Goal: Communication & Community: Answer question/provide support

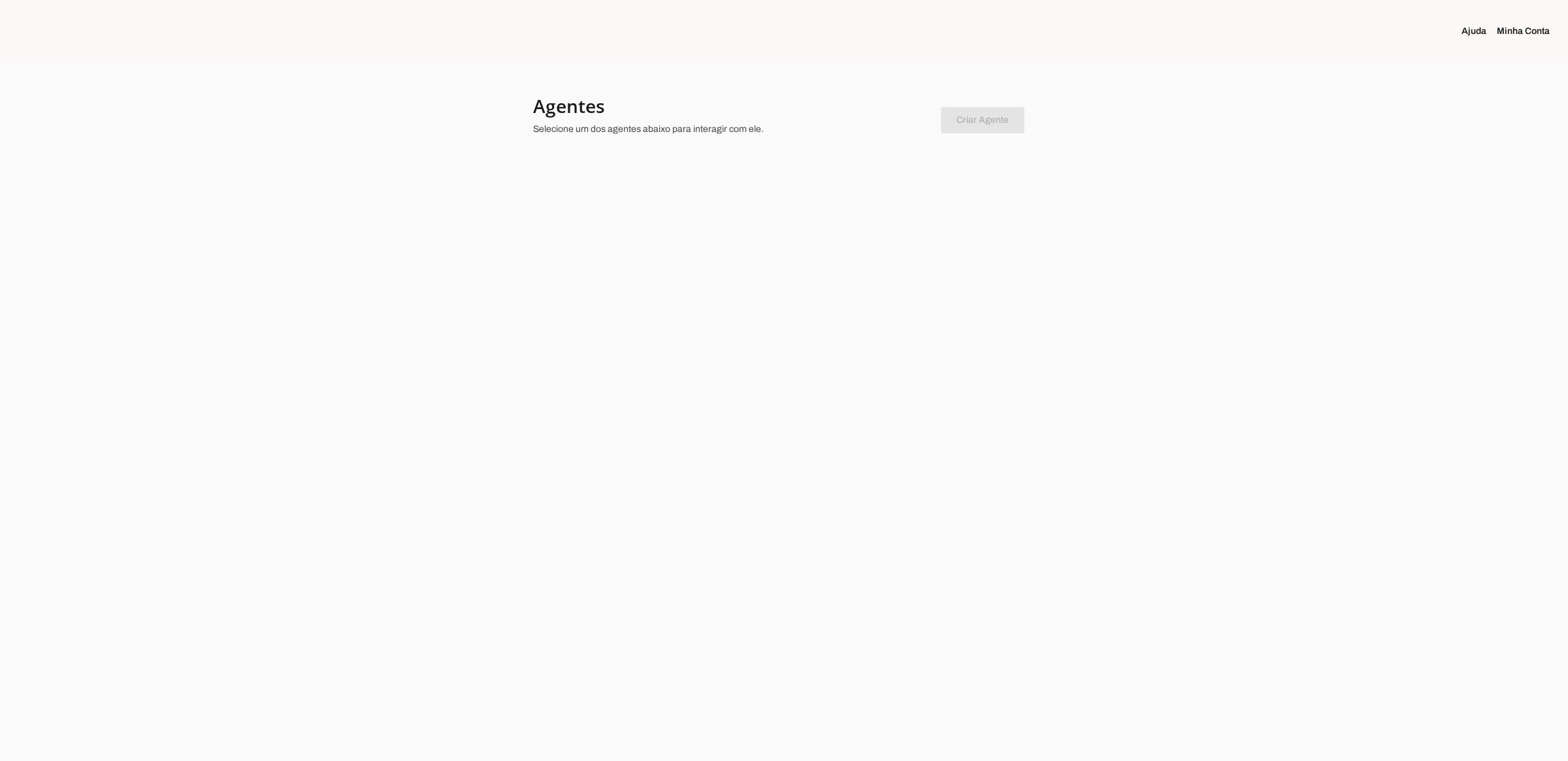
click at [562, 166] on div at bounding box center [784, 380] width 1568 height 761
click at [624, 147] on section "Agentes Selecione um dos agentes abaixo para interagir com ele. Criar Agente Vo…" at bounding box center [784, 128] width 502 height 68
drag, startPoint x: 870, startPoint y: 138, endPoint x: 923, endPoint y: 106, distance: 61.9
click at [874, 131] on div at bounding box center [731, 117] width 397 height 47
click at [972, 118] on chatbot-new-form "Criar Agente Você atingiu o limite de agentes permitidos. Atualize o seu plano …" at bounding box center [982, 117] width 84 height 31
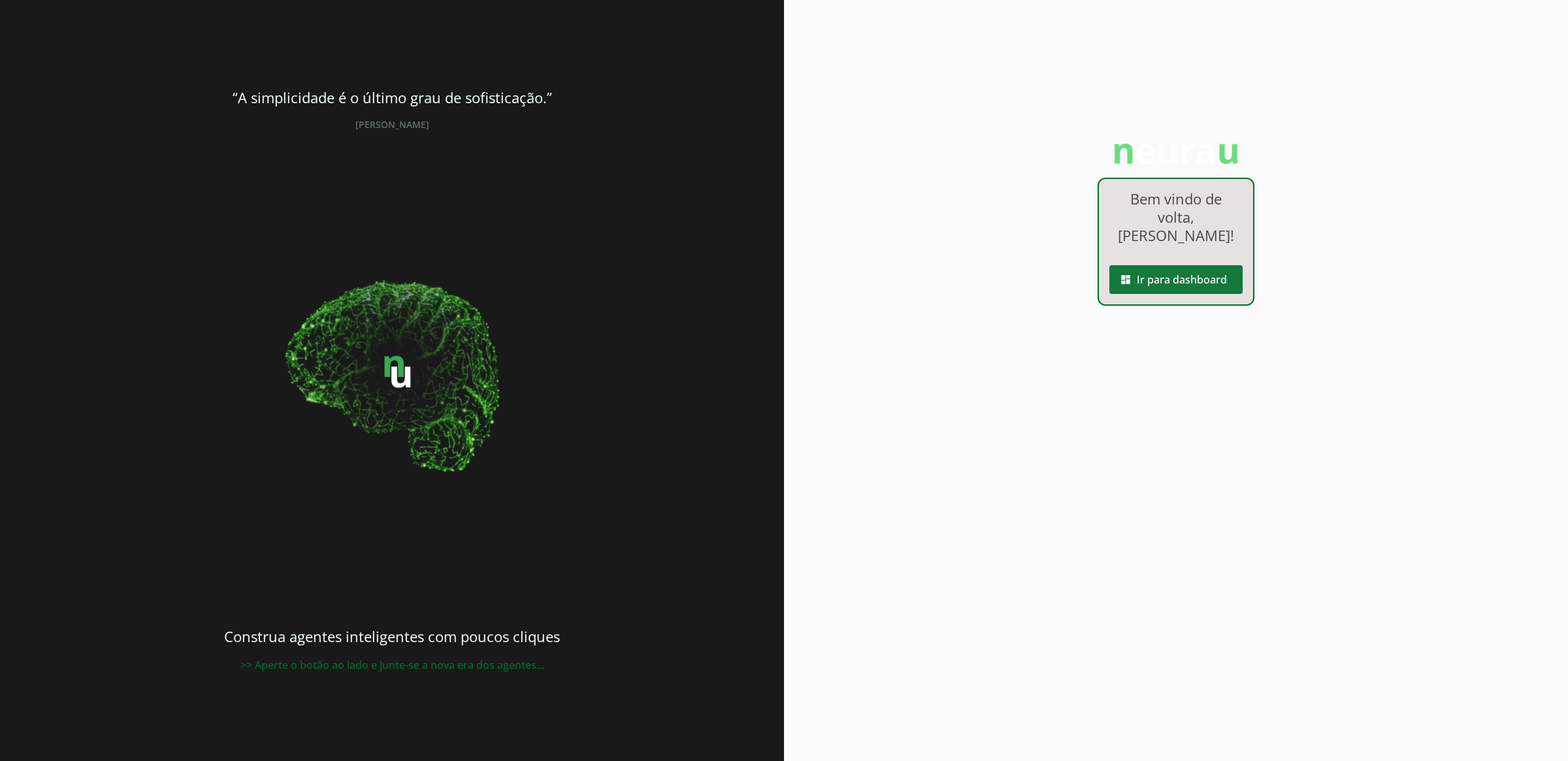
click at [1170, 278] on span at bounding box center [1176, 279] width 133 height 32
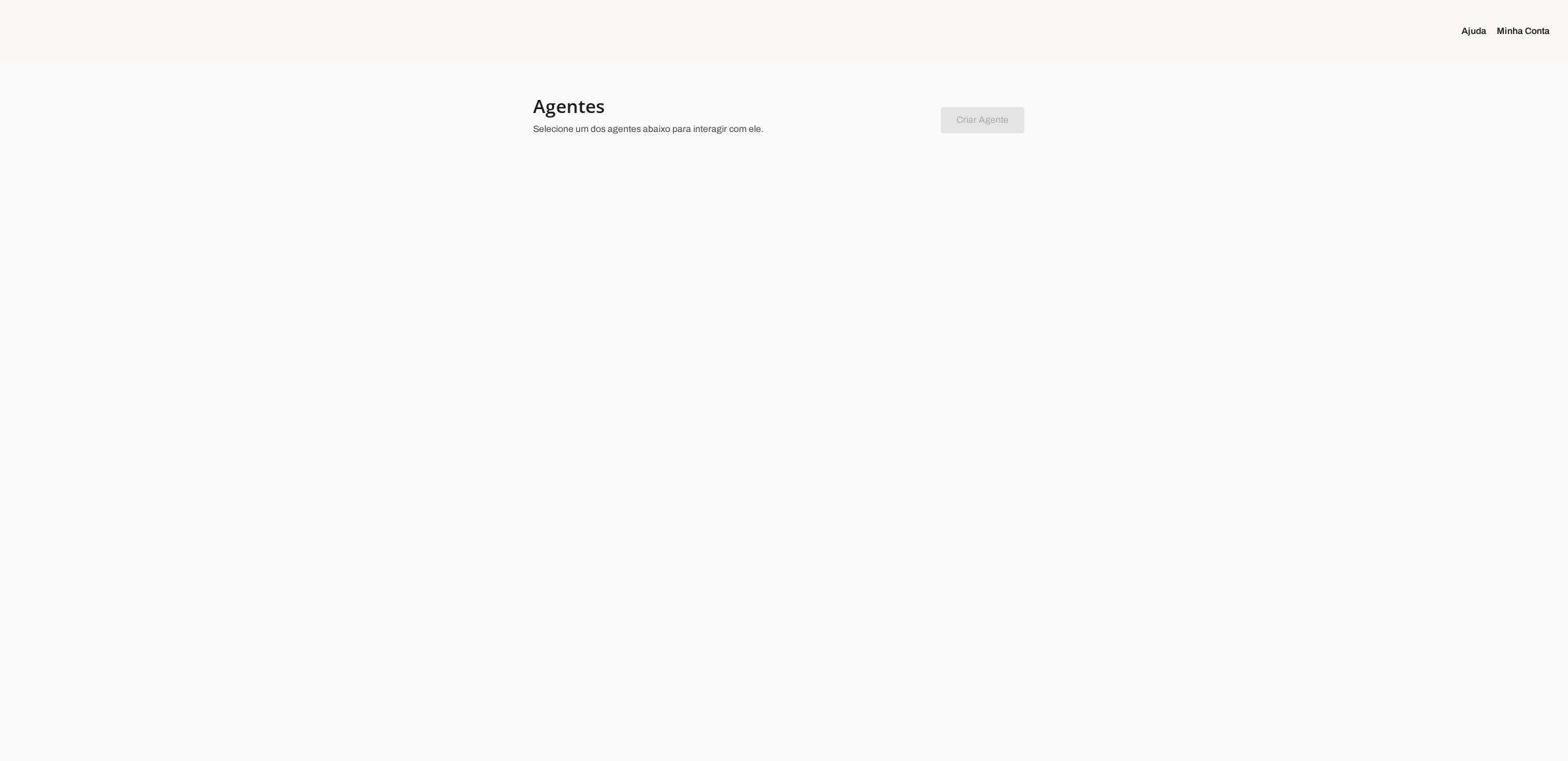
click at [1115, 283] on div at bounding box center [784, 380] width 1568 height 761
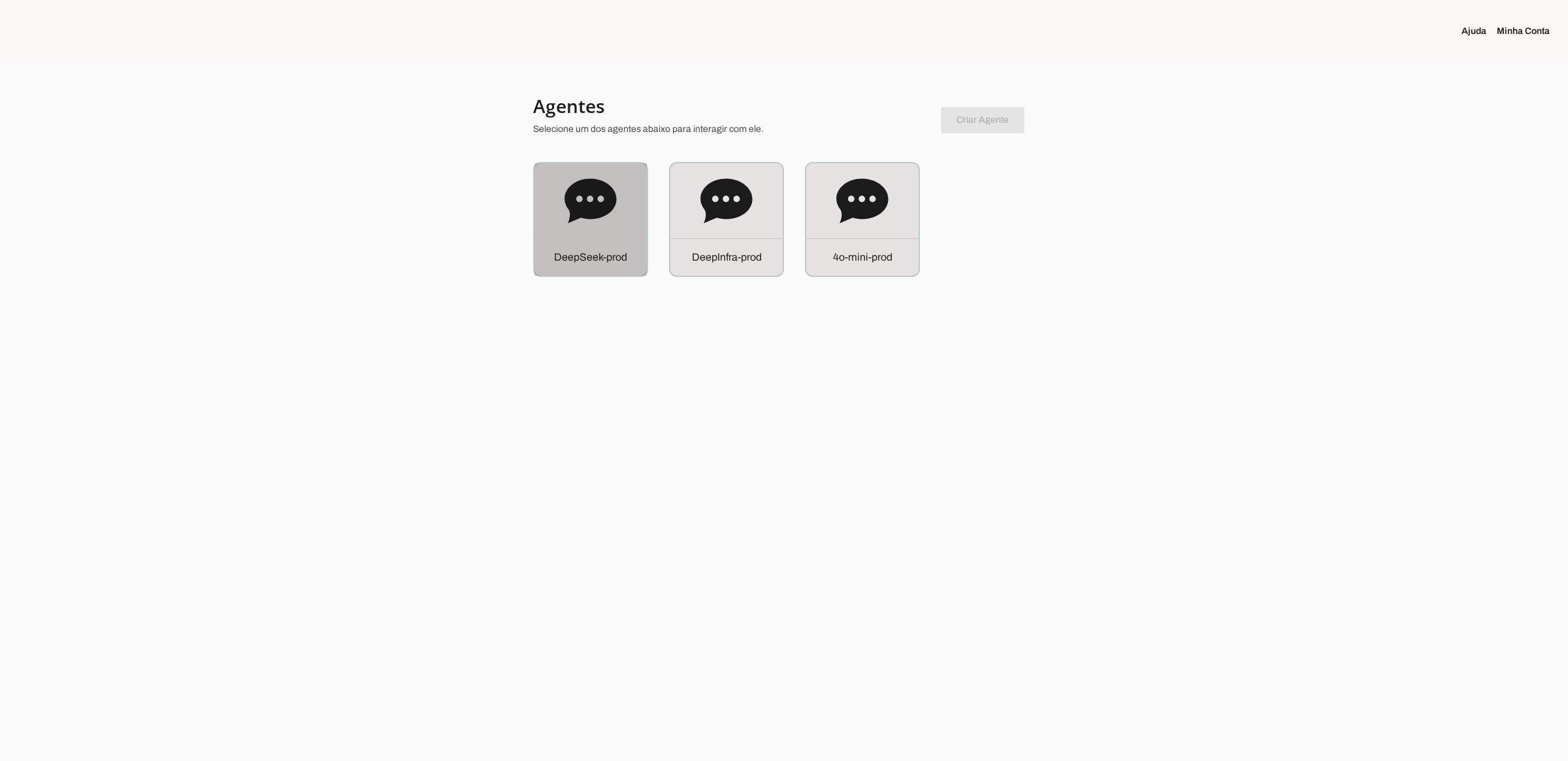
click at [586, 217] on icon at bounding box center [590, 200] width 52 height 44
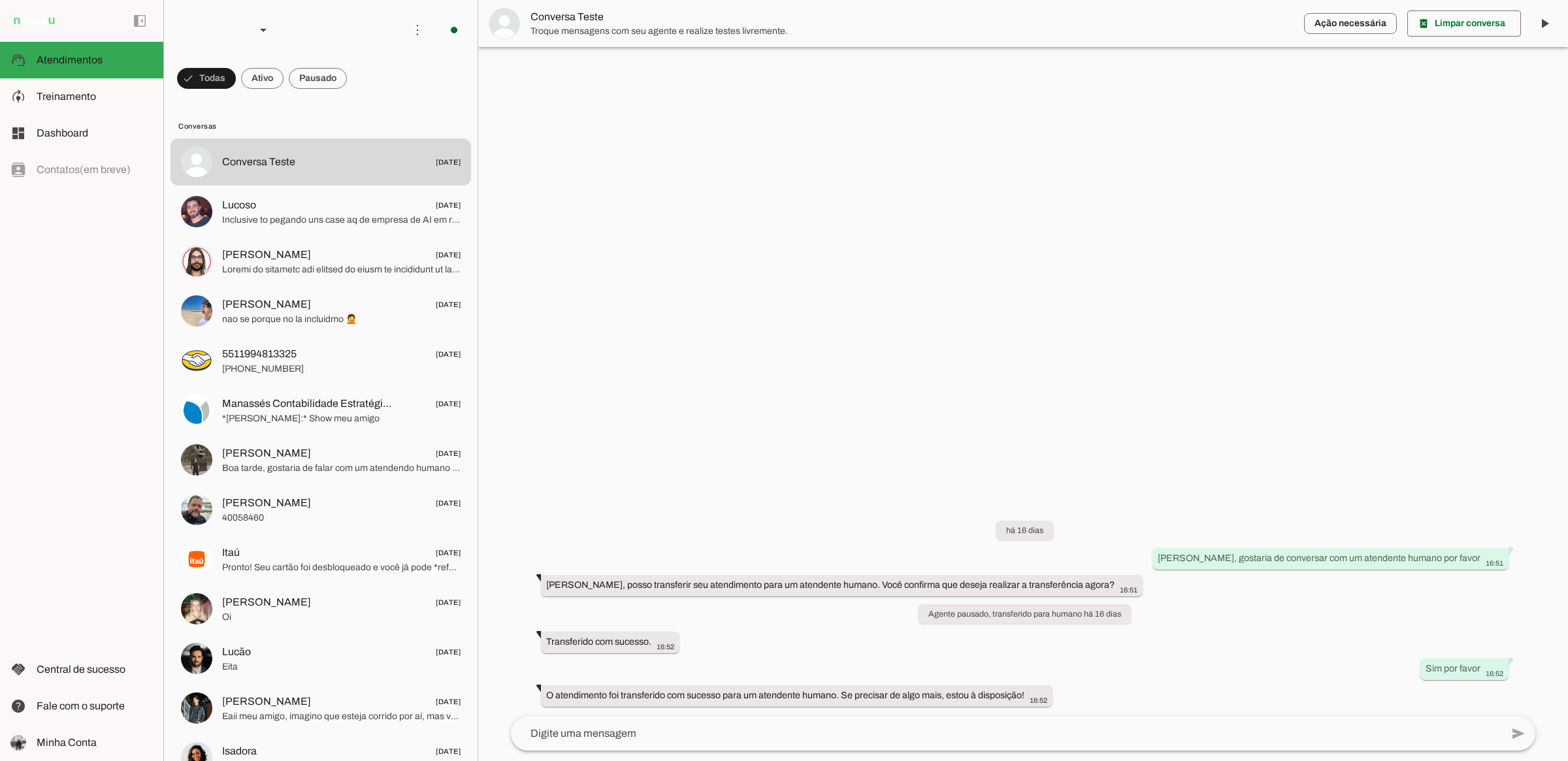
scroll to position [12, 0]
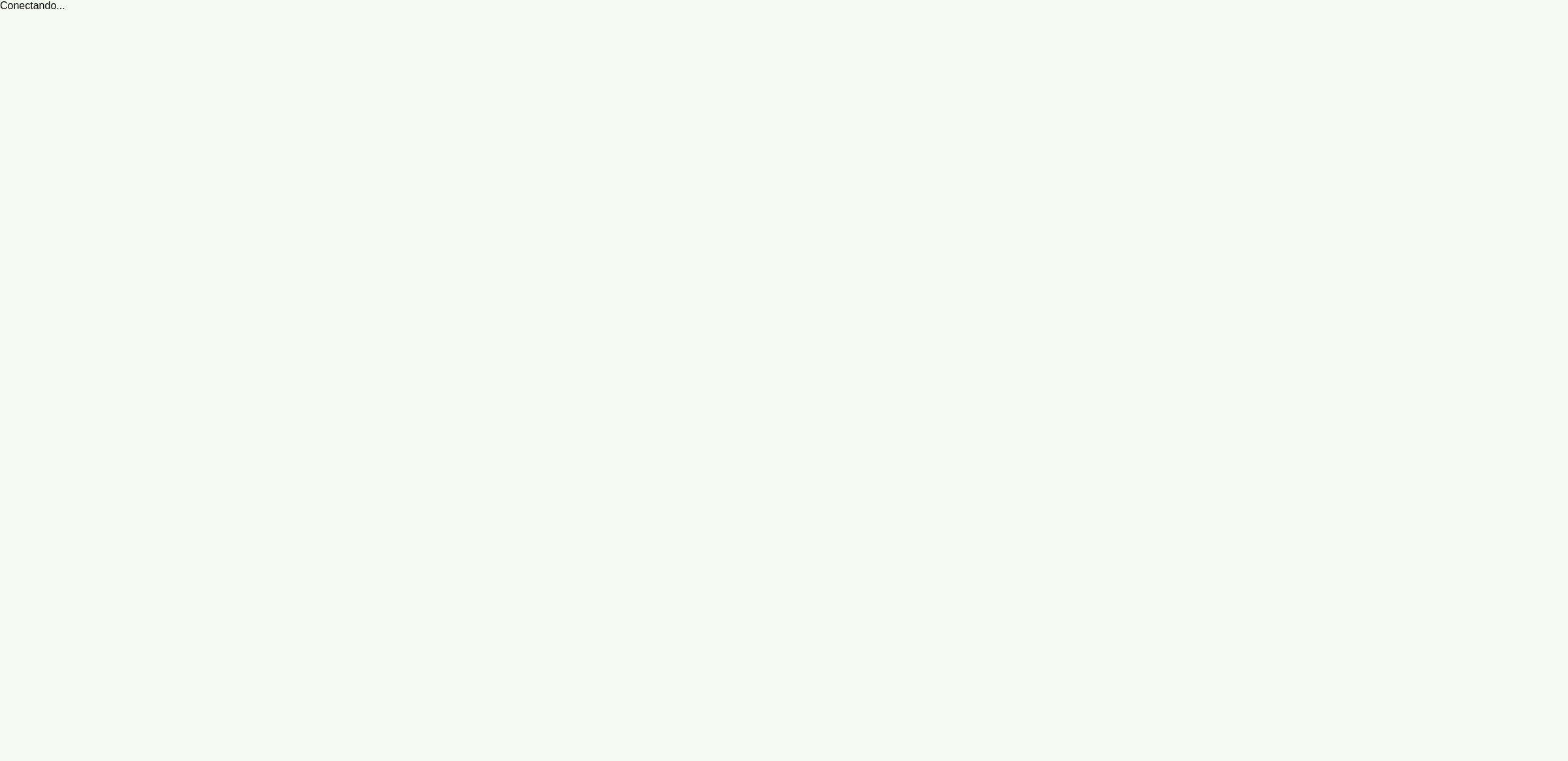
click at [798, 145] on robot-service-page at bounding box center [784, 380] width 1568 height 761
click at [639, 96] on robot-service-page at bounding box center [784, 380] width 1568 height 761
click at [908, 318] on robot-service-page at bounding box center [784, 380] width 1568 height 761
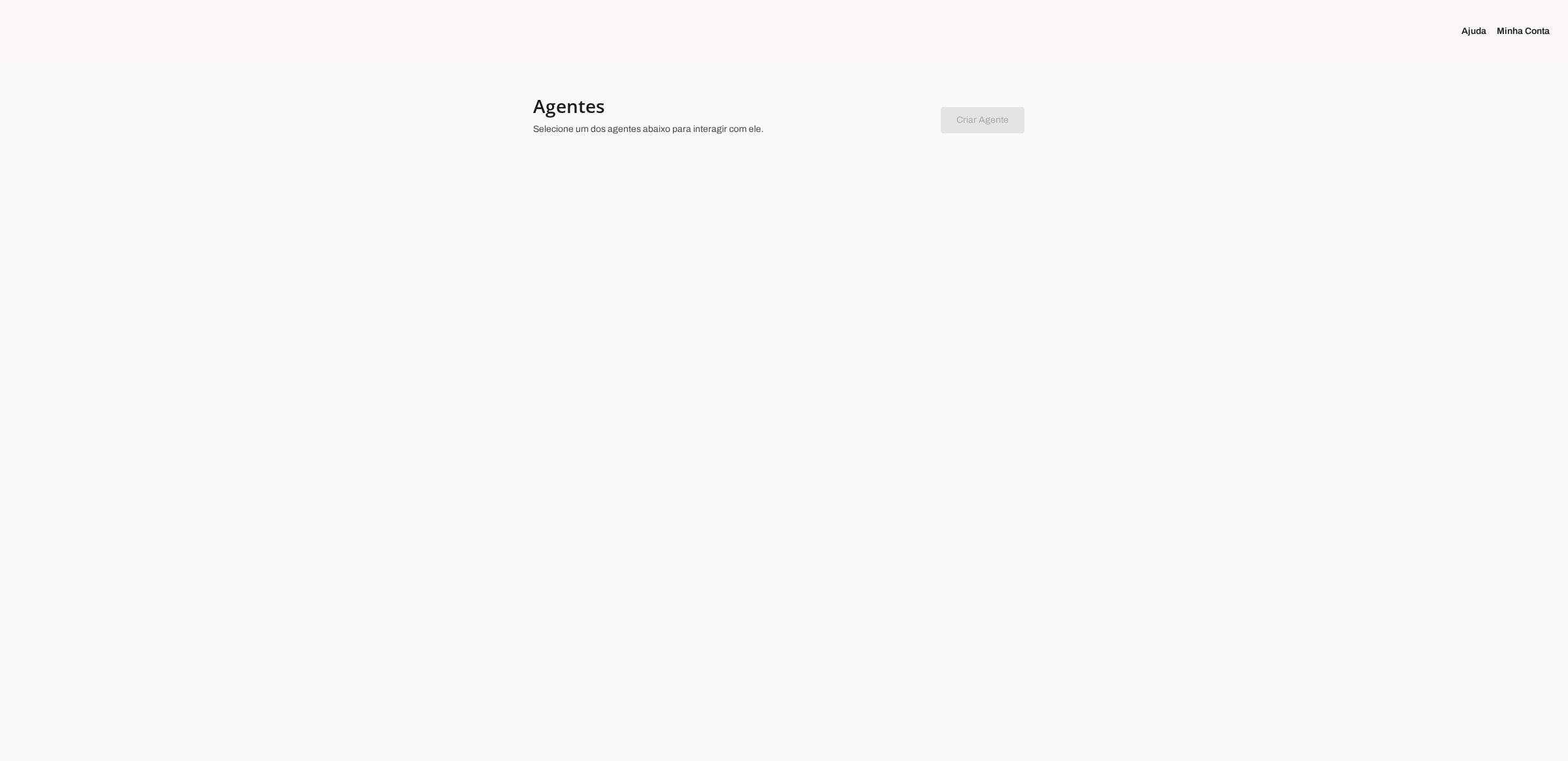
click at [880, 296] on div at bounding box center [784, 380] width 1568 height 761
click at [817, 194] on div at bounding box center [784, 380] width 1568 height 761
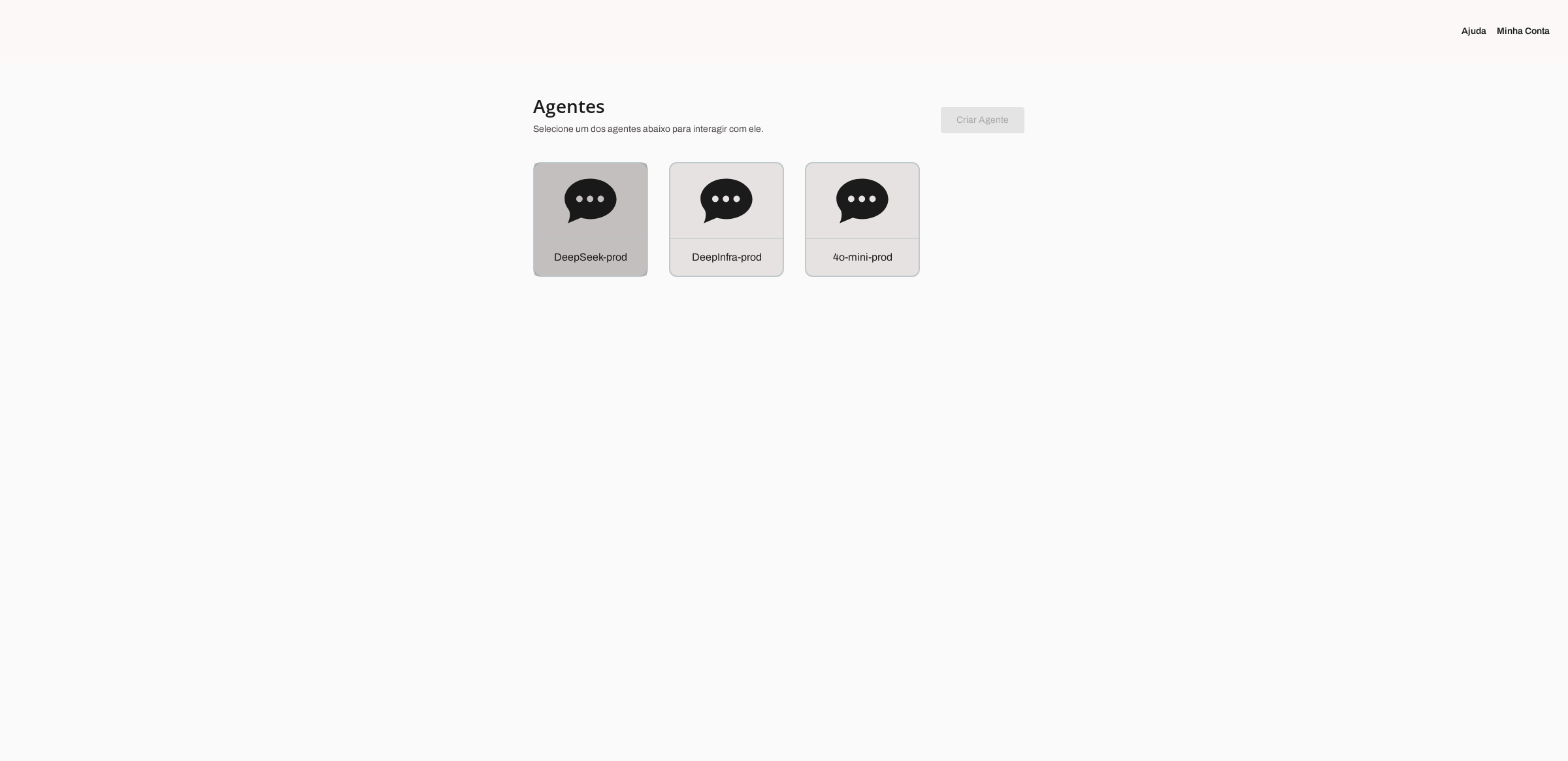
click at [584, 223] on icon at bounding box center [590, 201] width 52 height 52
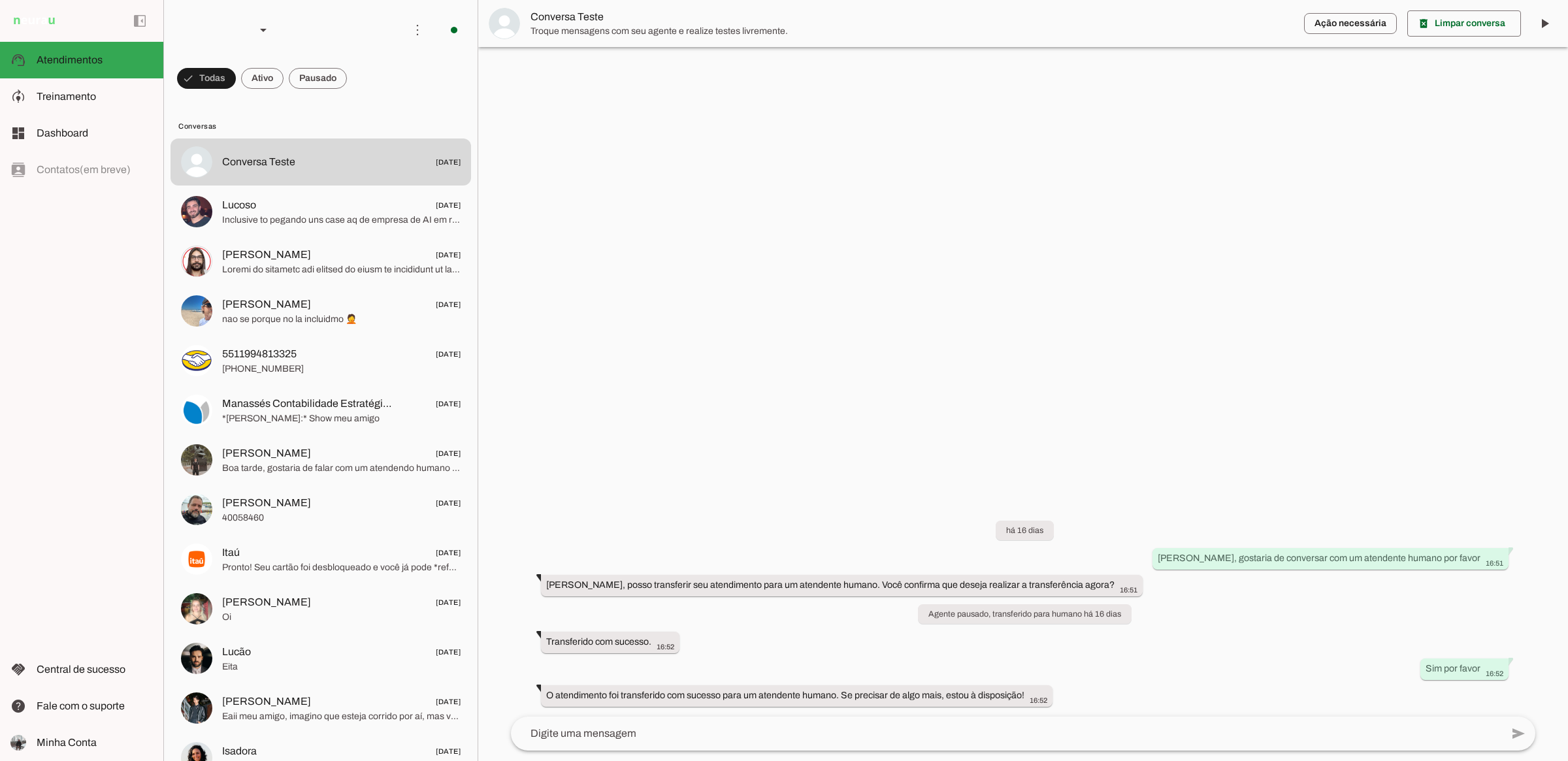
scroll to position [12, 0]
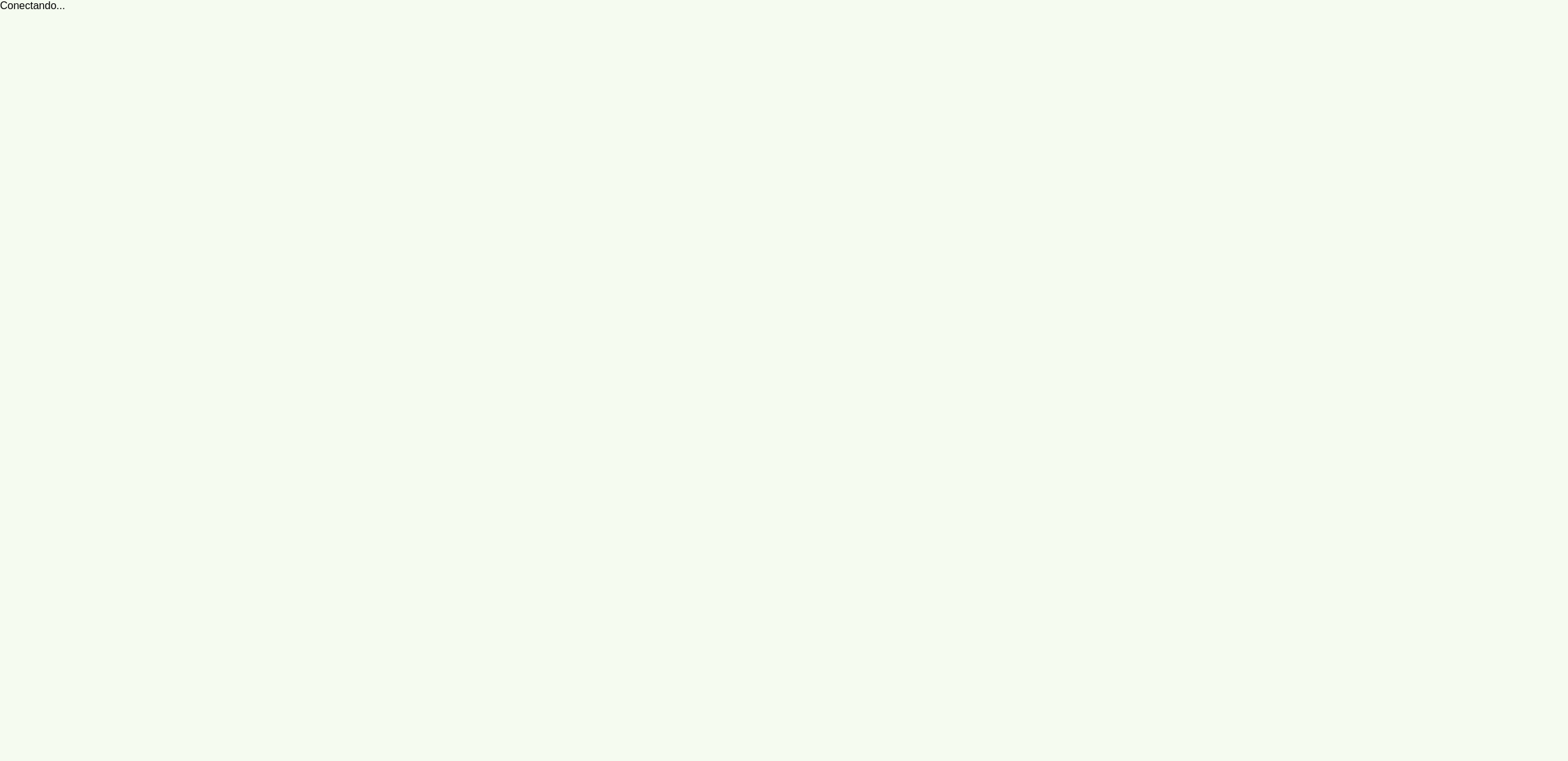
click at [894, 250] on robot-service-page at bounding box center [784, 380] width 1568 height 761
click at [477, 205] on robot-service-page at bounding box center [784, 380] width 1568 height 761
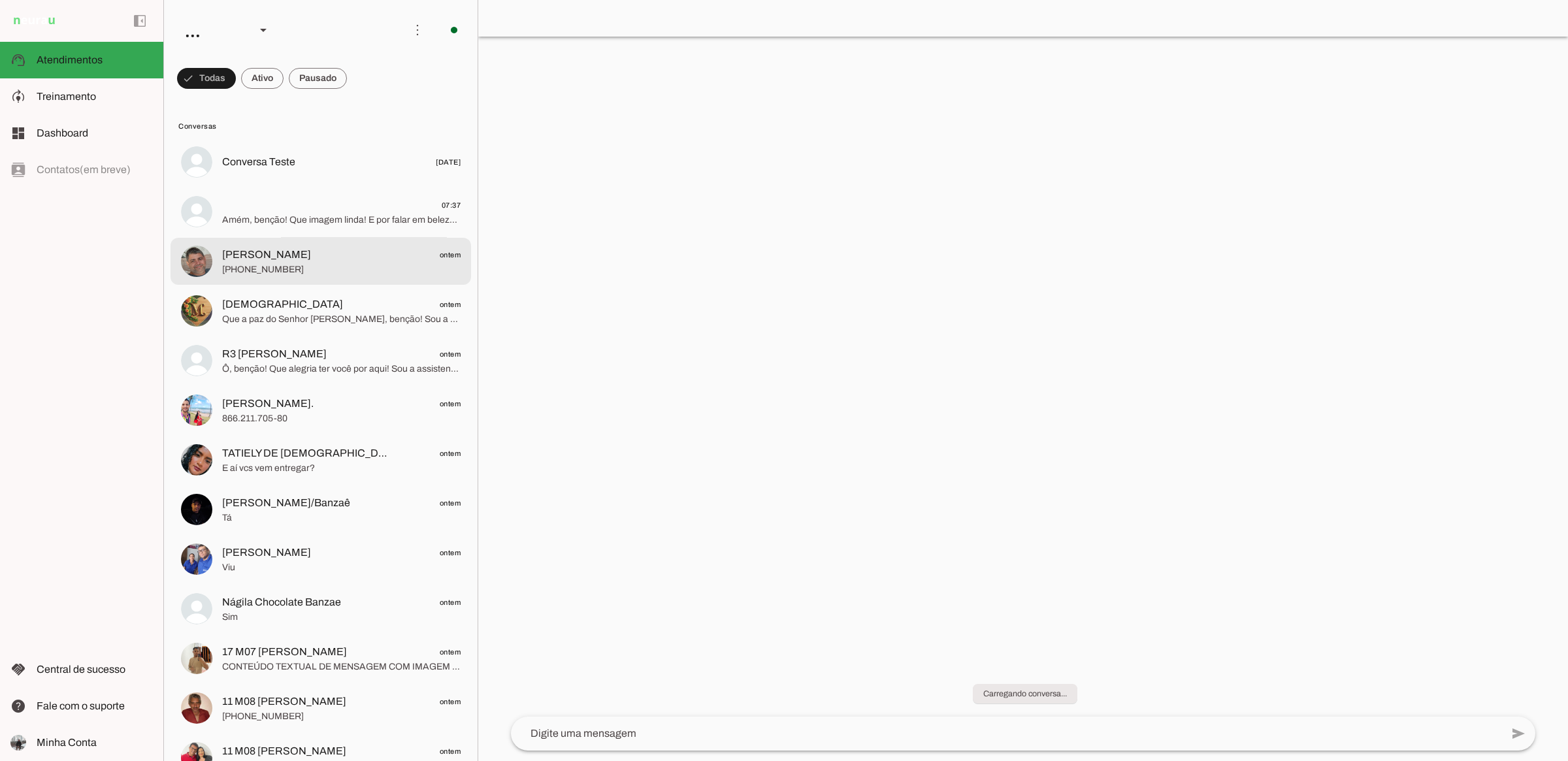
click at [299, 254] on span "[PERSON_NAME]" at bounding box center [267, 254] width 89 height 16
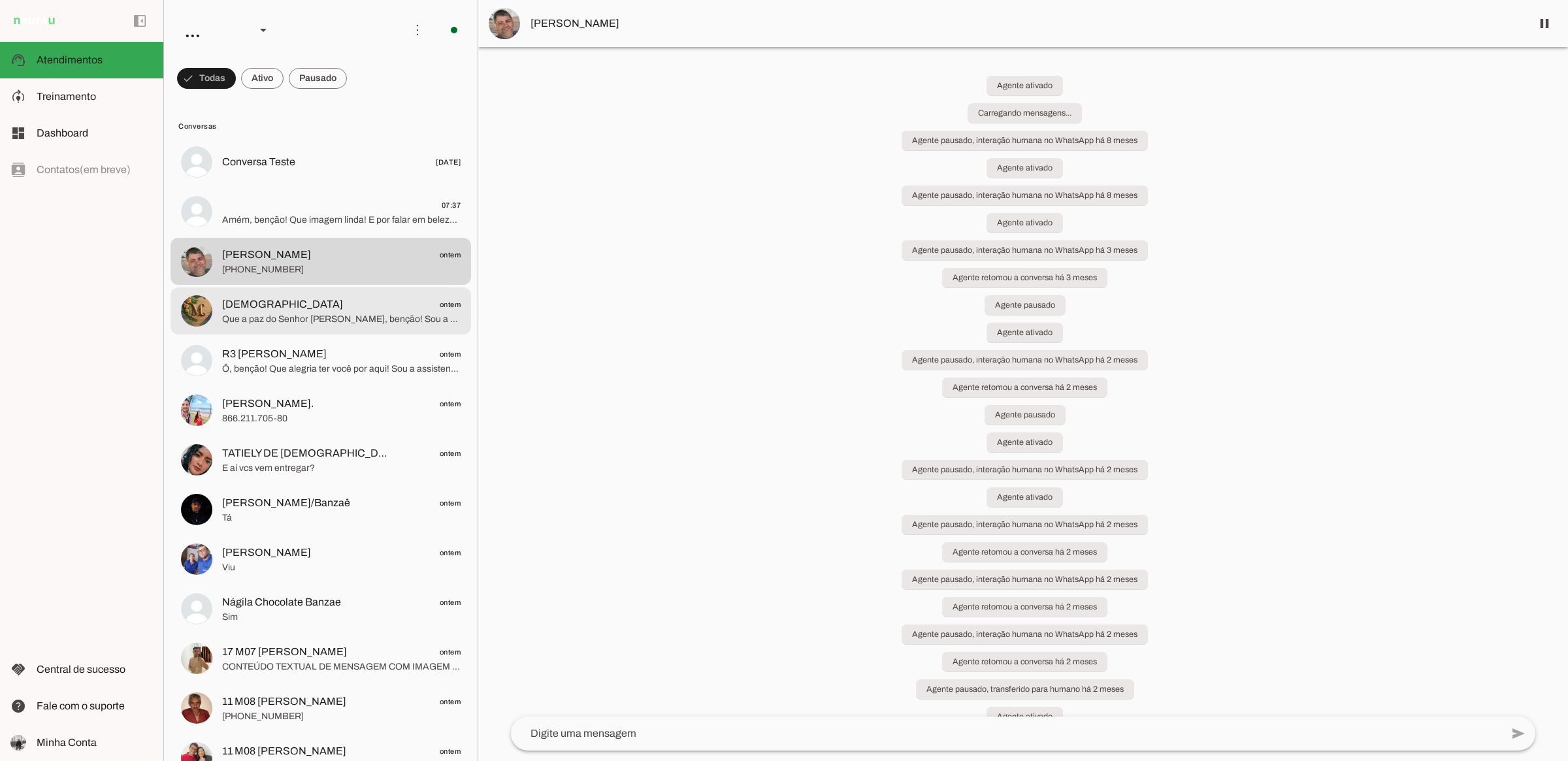
click at [276, 298] on span "[DEMOGRAPHIC_DATA]" at bounding box center [282, 304] width 120 height 16
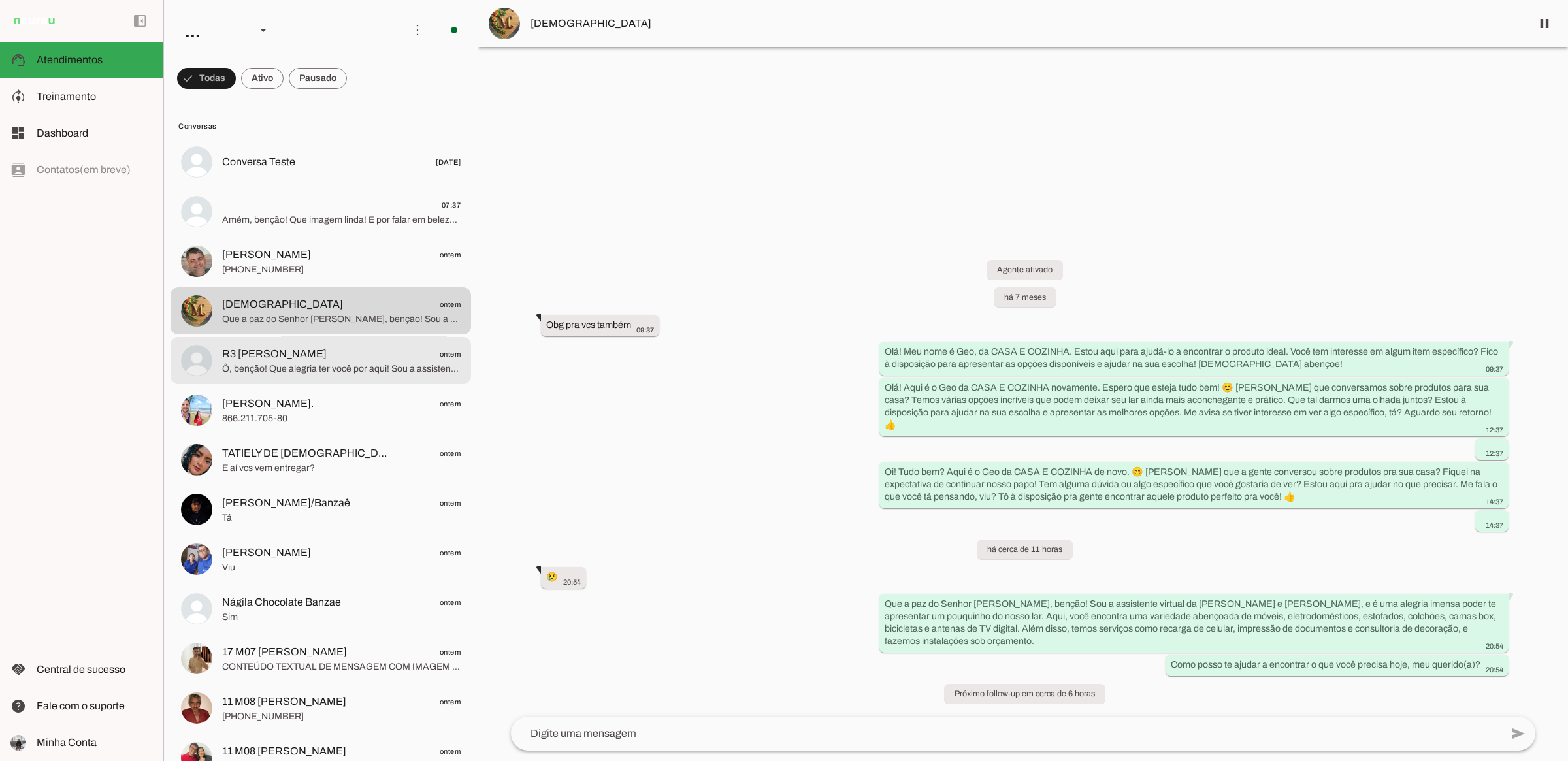
click at [328, 185] on md-item "R3 [PERSON_NAME] ontem Ô, benção! Que alegria ter você por aqui! Sou a assisten…" at bounding box center [320, 162] width 300 height 47
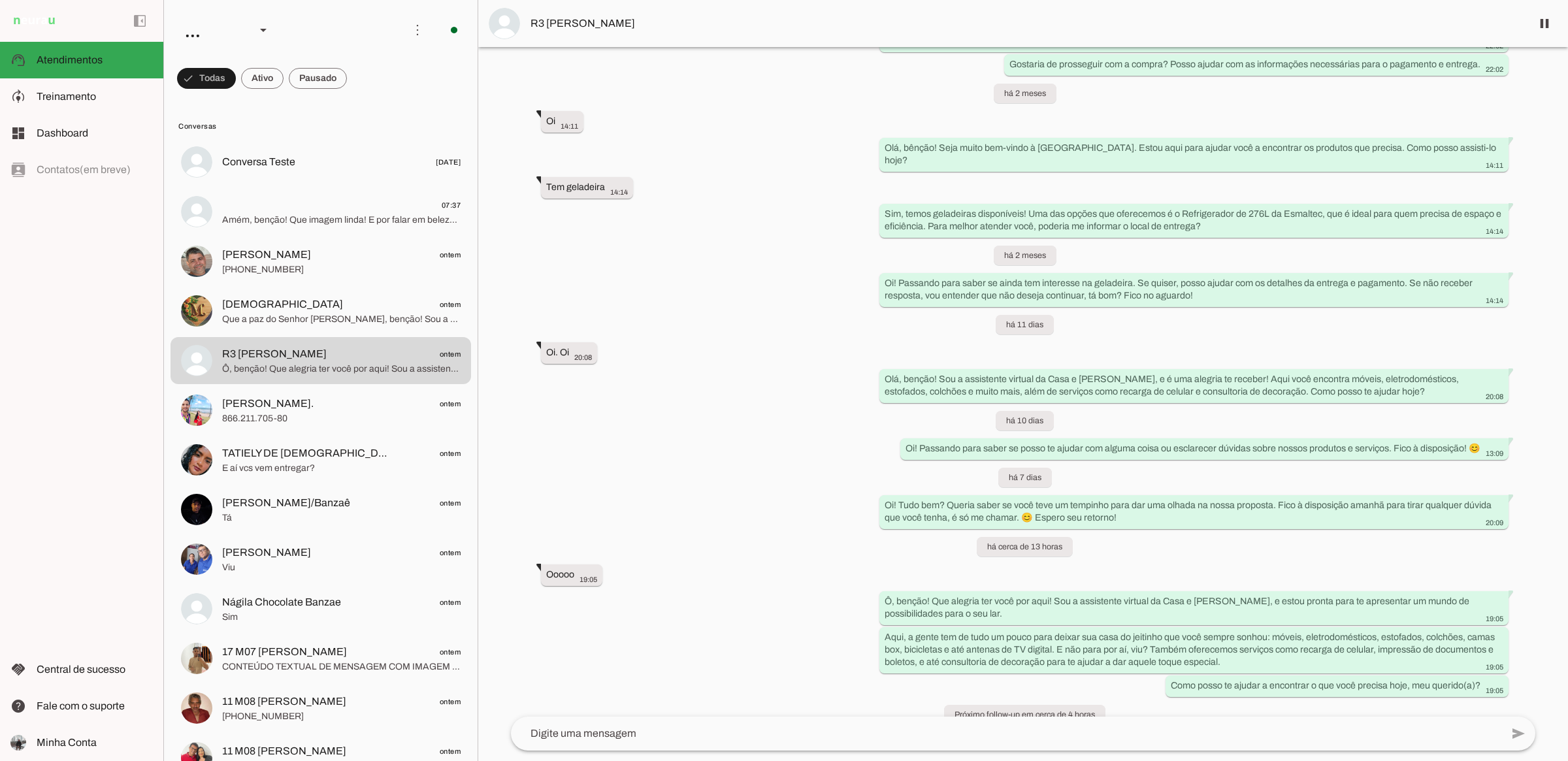
scroll to position [1200, 0]
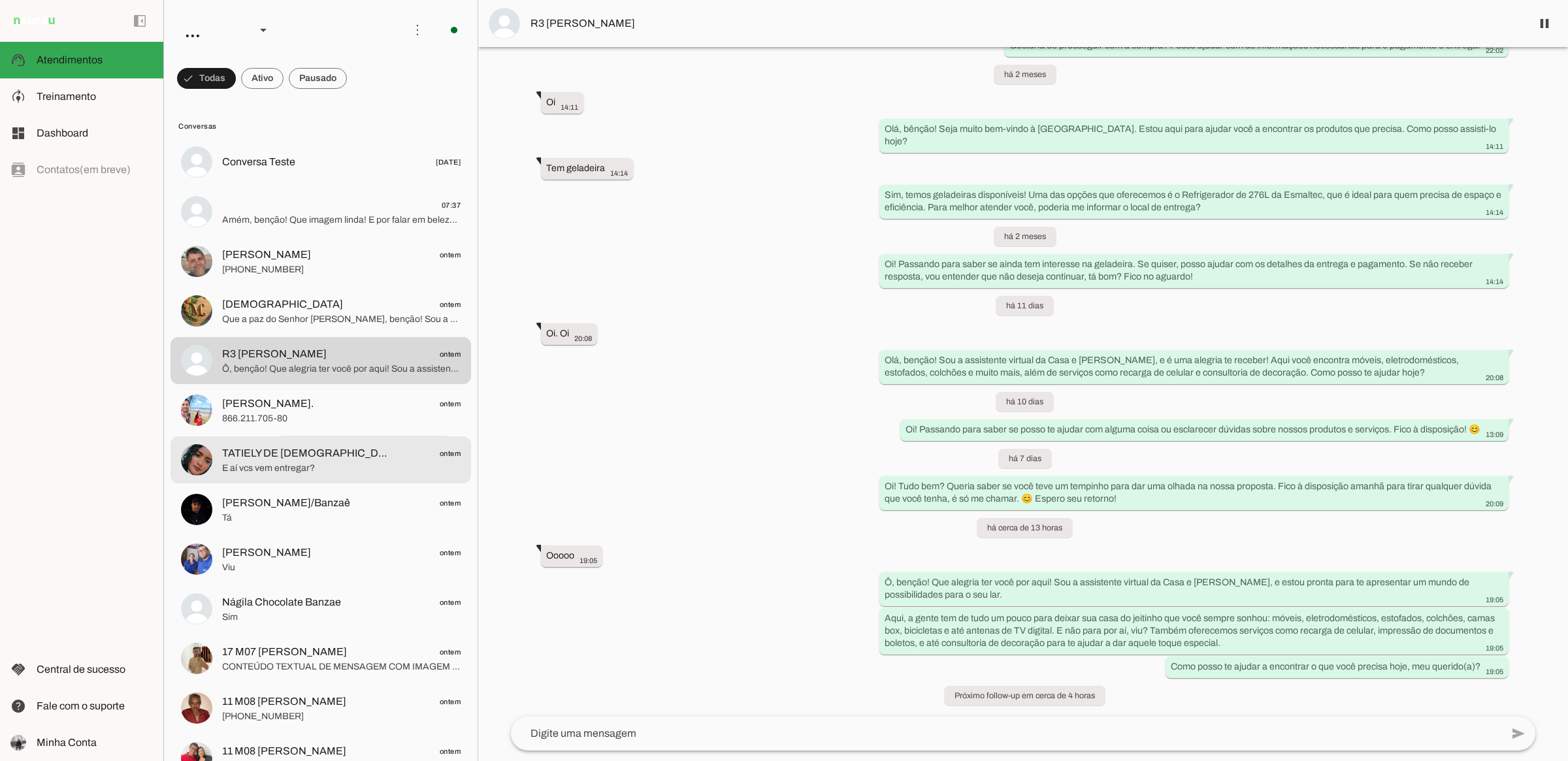
click at [358, 461] on span "E aí vcs vem entregar?" at bounding box center [341, 467] width 239 height 13
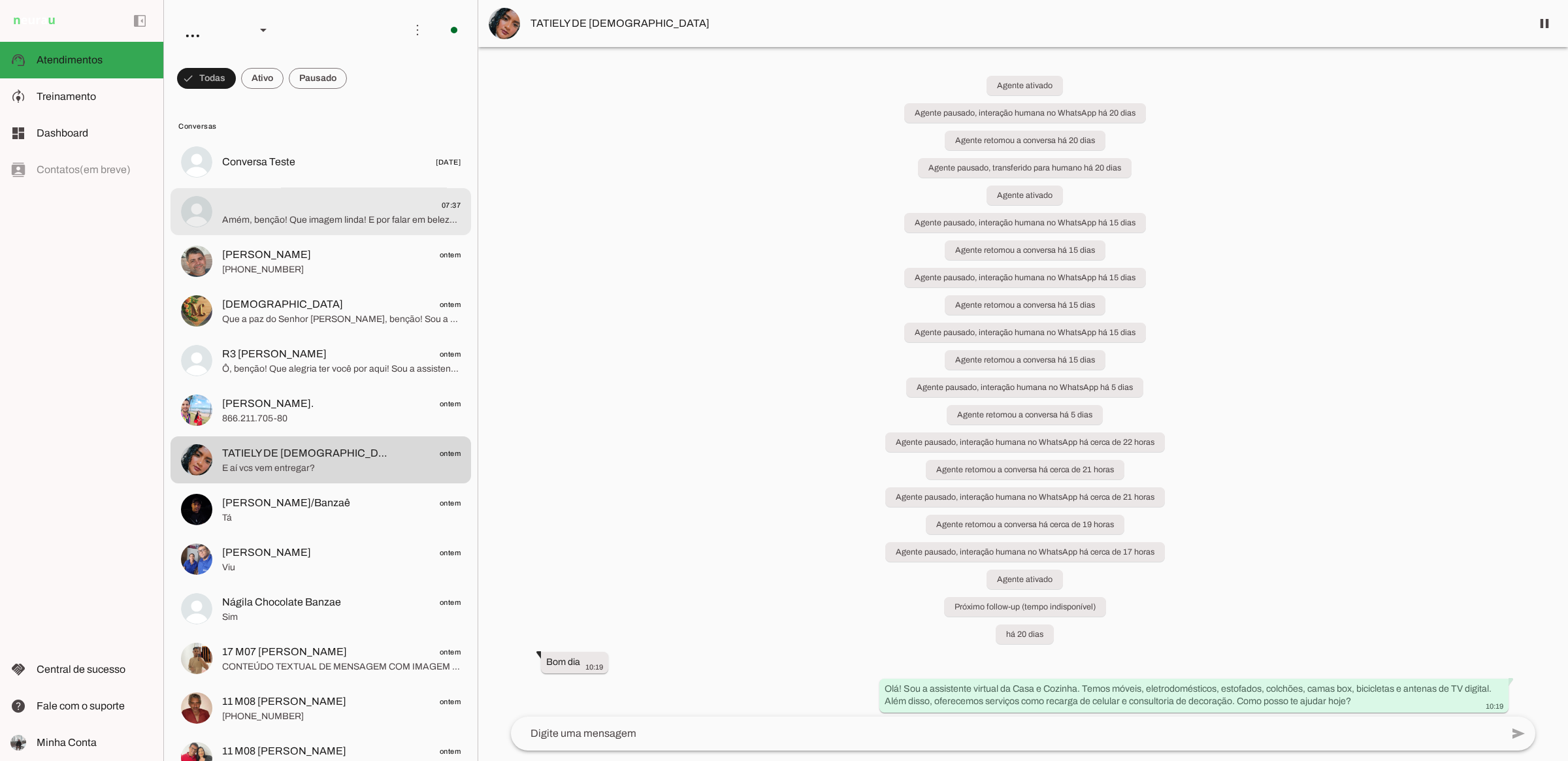
click at [392, 224] on span "Amém, benção! Que imagem linda! E por falar em beleza e conforto para o seu lar…" at bounding box center [341, 219] width 239 height 13
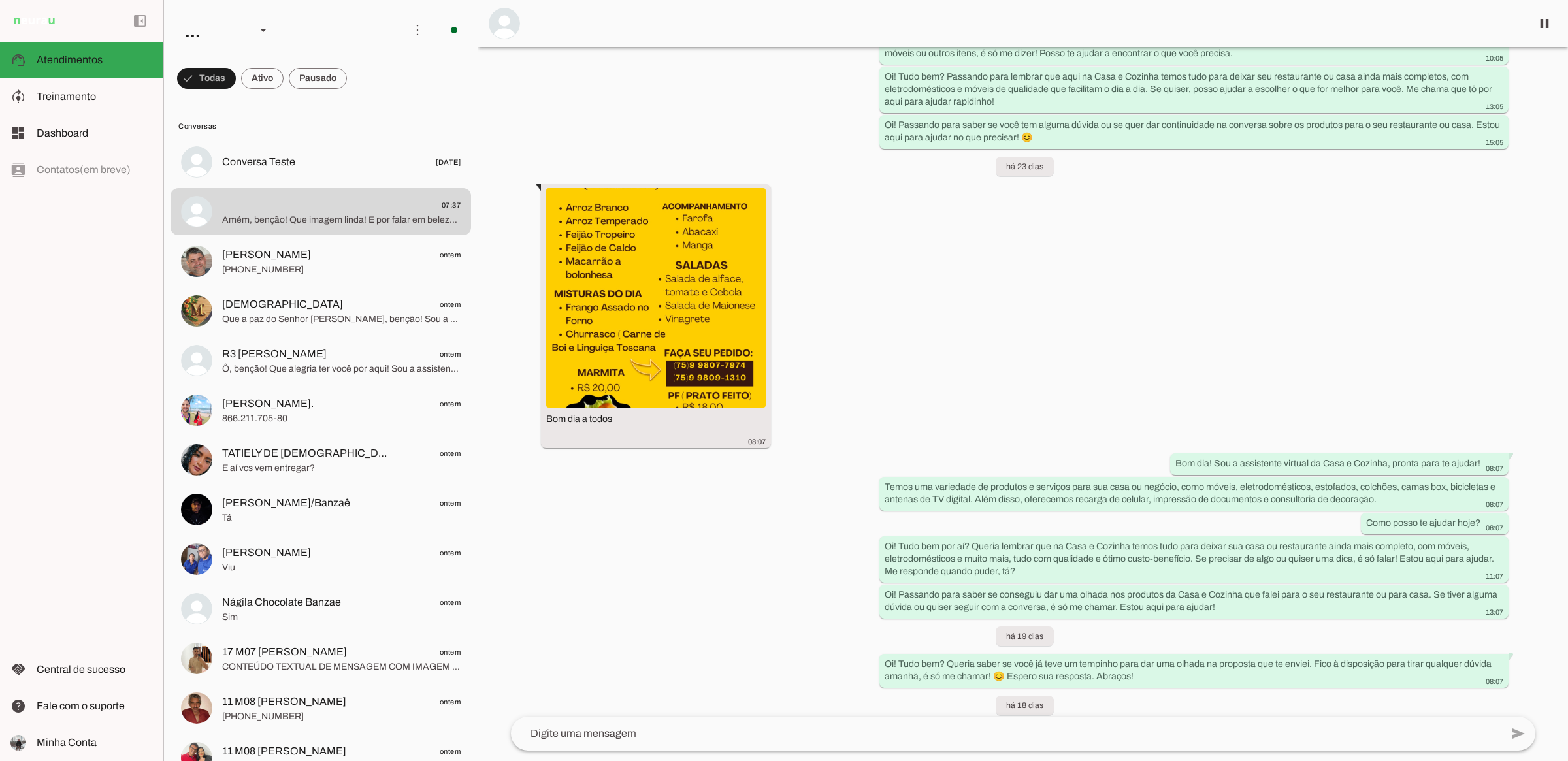
scroll to position [3018, 0]
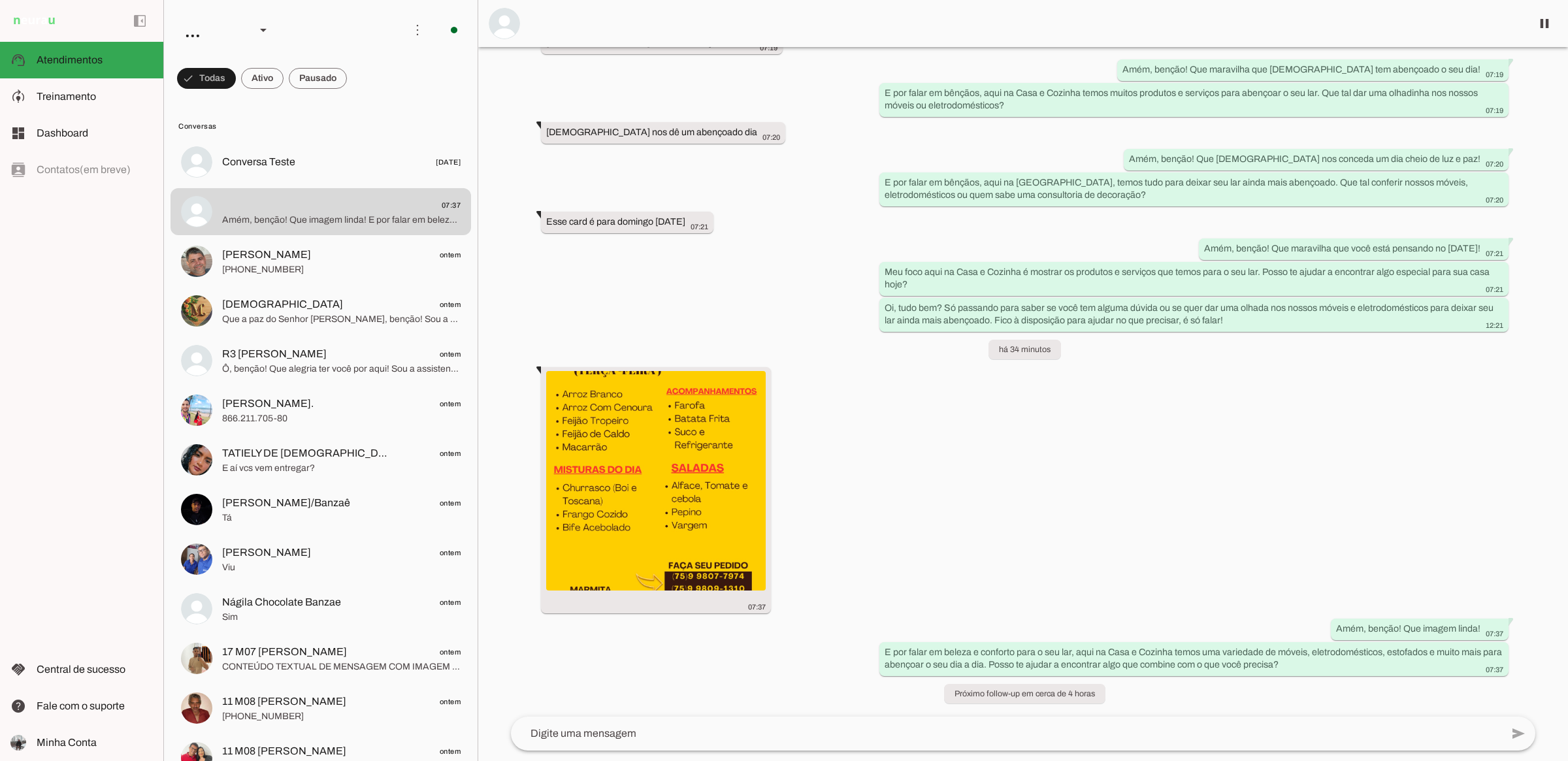
click at [1014, 437] on div "Agente ativado há 28 dias 09:00 more_vert Olá! Eu sou Geo, sua assistente virtu…" at bounding box center [1023, 381] width 1045 height 669
click at [1016, 436] on div "Agente ativado há 28 dias 09:00 more_vert Olá! Eu sou Geo, sua assistente virtu…" at bounding box center [1023, 381] width 1045 height 669
click at [1018, 433] on div "Agente ativado há 28 dias 09:00 more_vert Olá! Eu sou Geo, sua assistente virtu…" at bounding box center [1023, 381] width 1045 height 669
click at [338, 185] on md-item "[PERSON_NAME] ontem [PHONE_NUMBER]" at bounding box center [320, 162] width 300 height 47
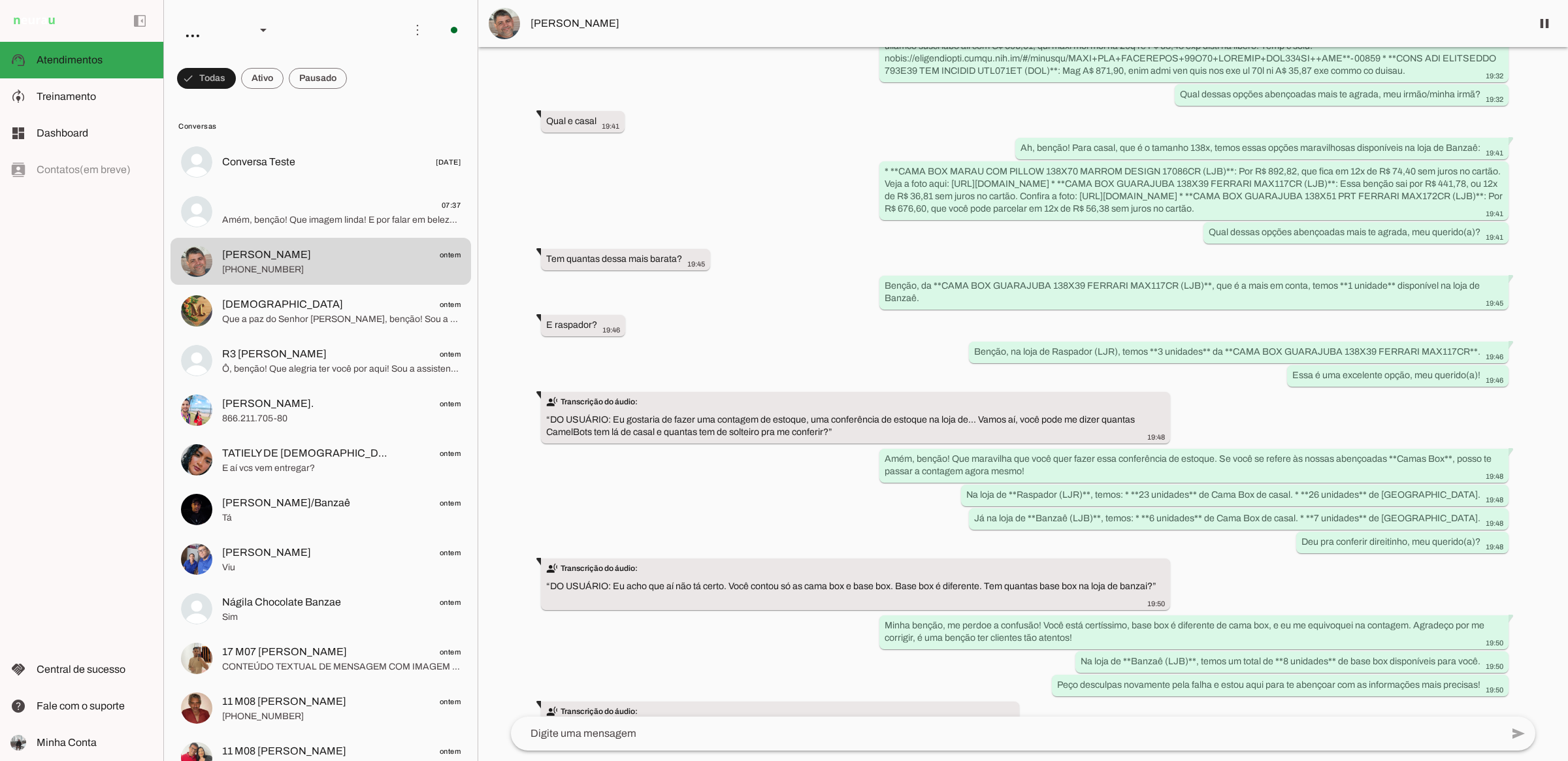
scroll to position [40838, 0]
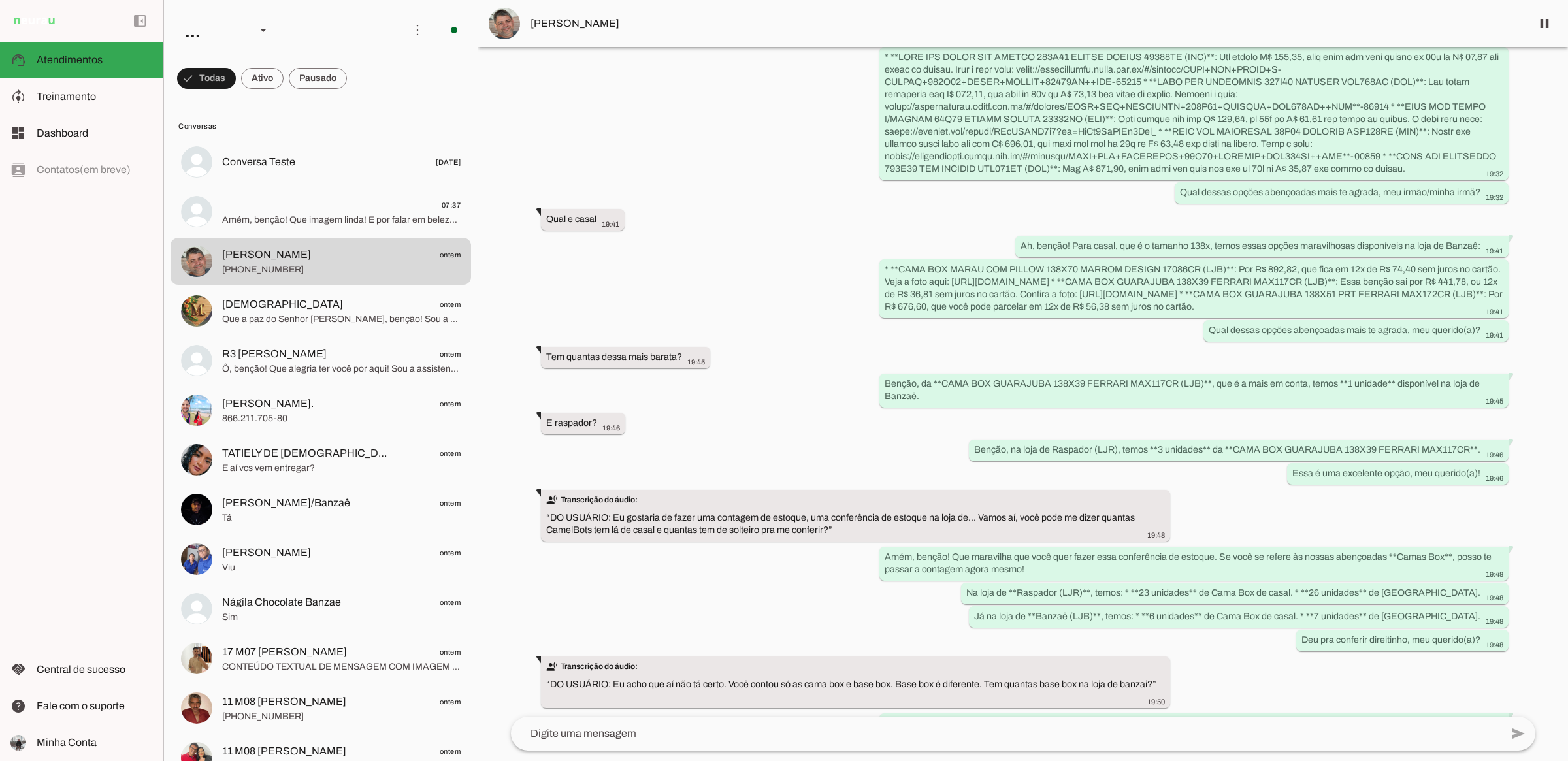
click at [753, 266] on div "há 9 meses mande por favor o numero do rapaz da inovar 14:42 [PHONE_NUMBER] 14:…" at bounding box center [1023, 381] width 1045 height 669
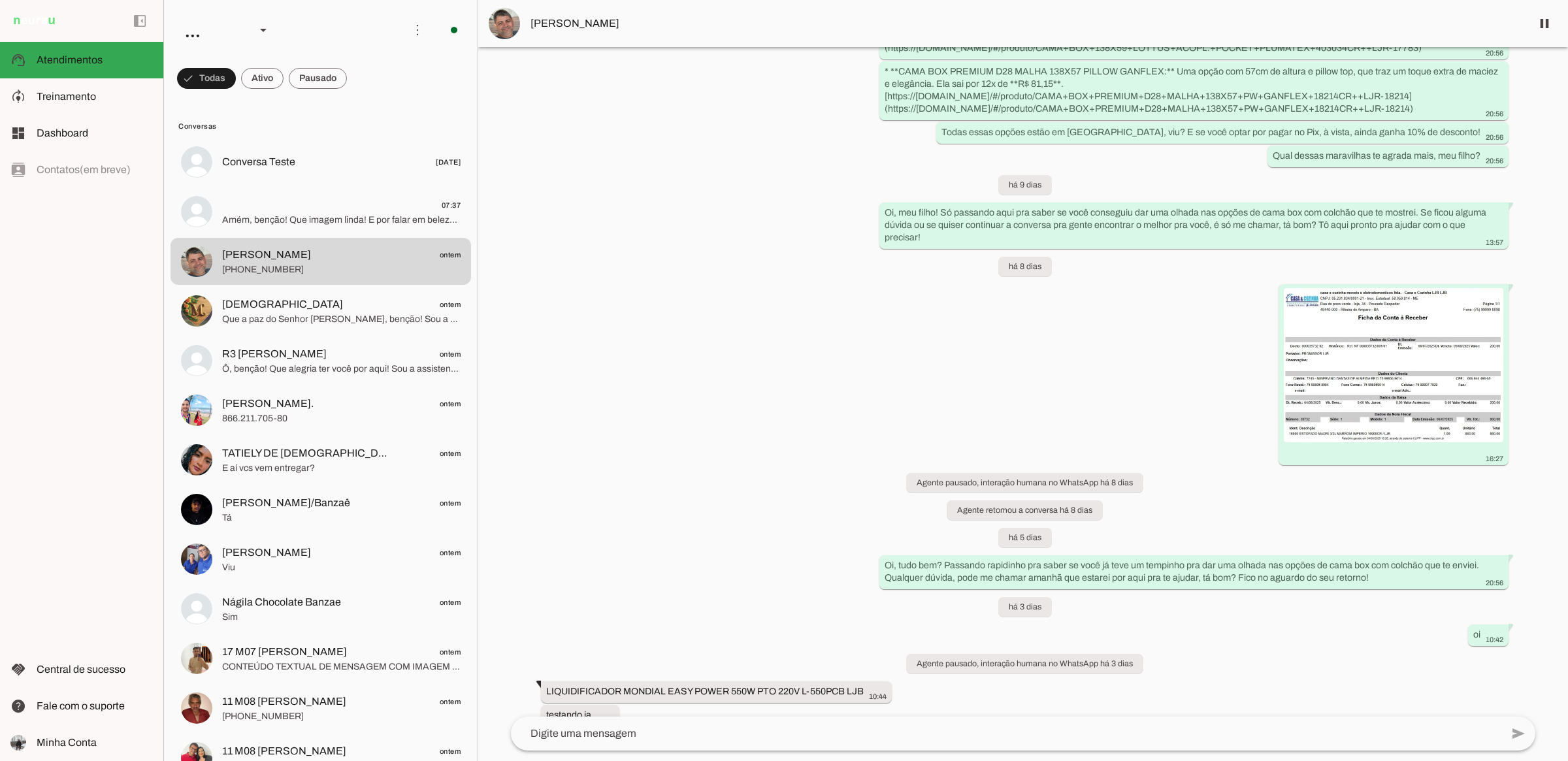
scroll to position [39744, 0]
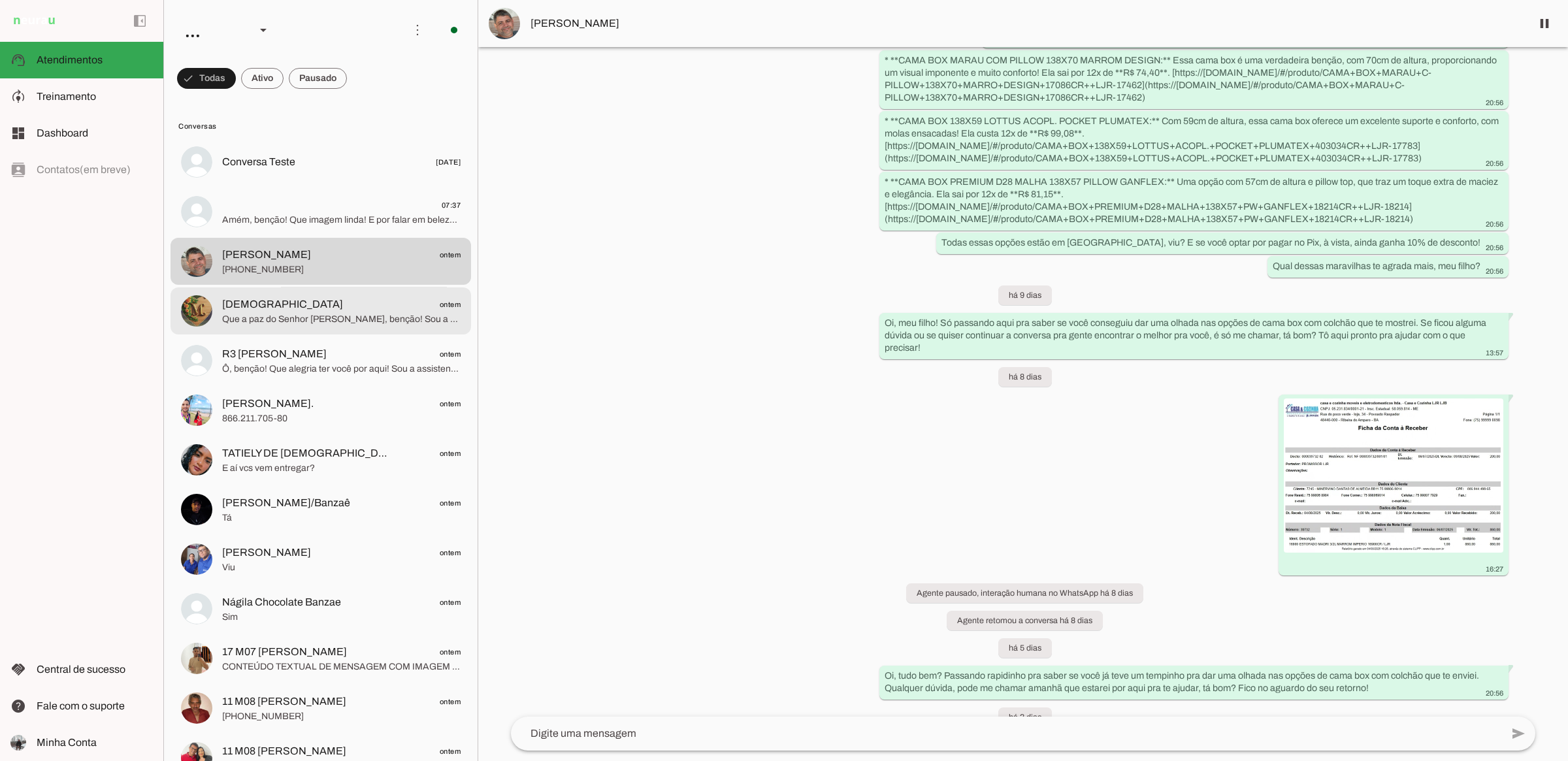
click at [323, 313] on span "Que a paz do Senhor [PERSON_NAME], benção! Sou a assistente virtual da [PERSON_…" at bounding box center [341, 318] width 239 height 13
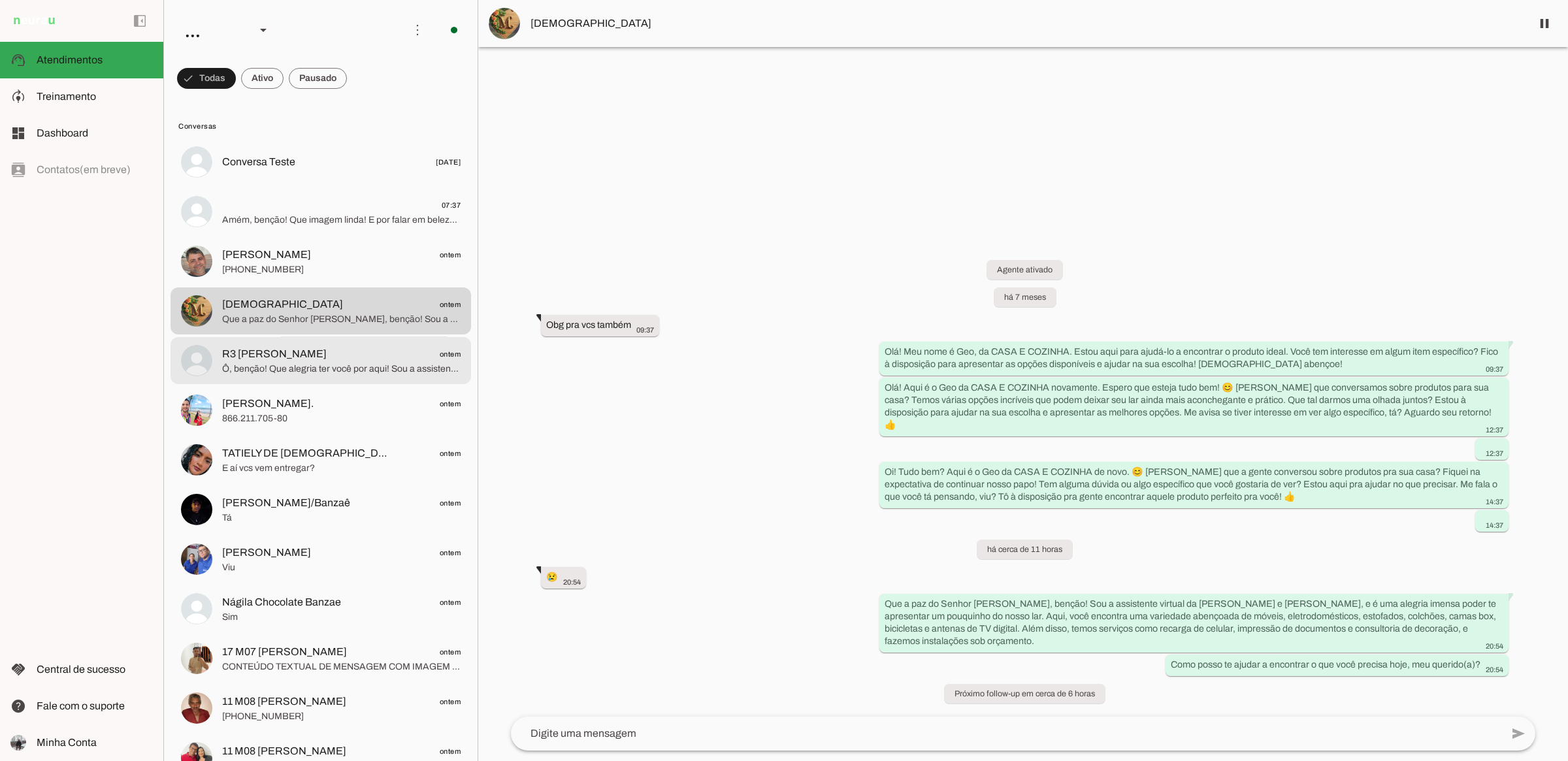
click at [288, 357] on span "R3 [PERSON_NAME]" at bounding box center [274, 354] width 105 height 16
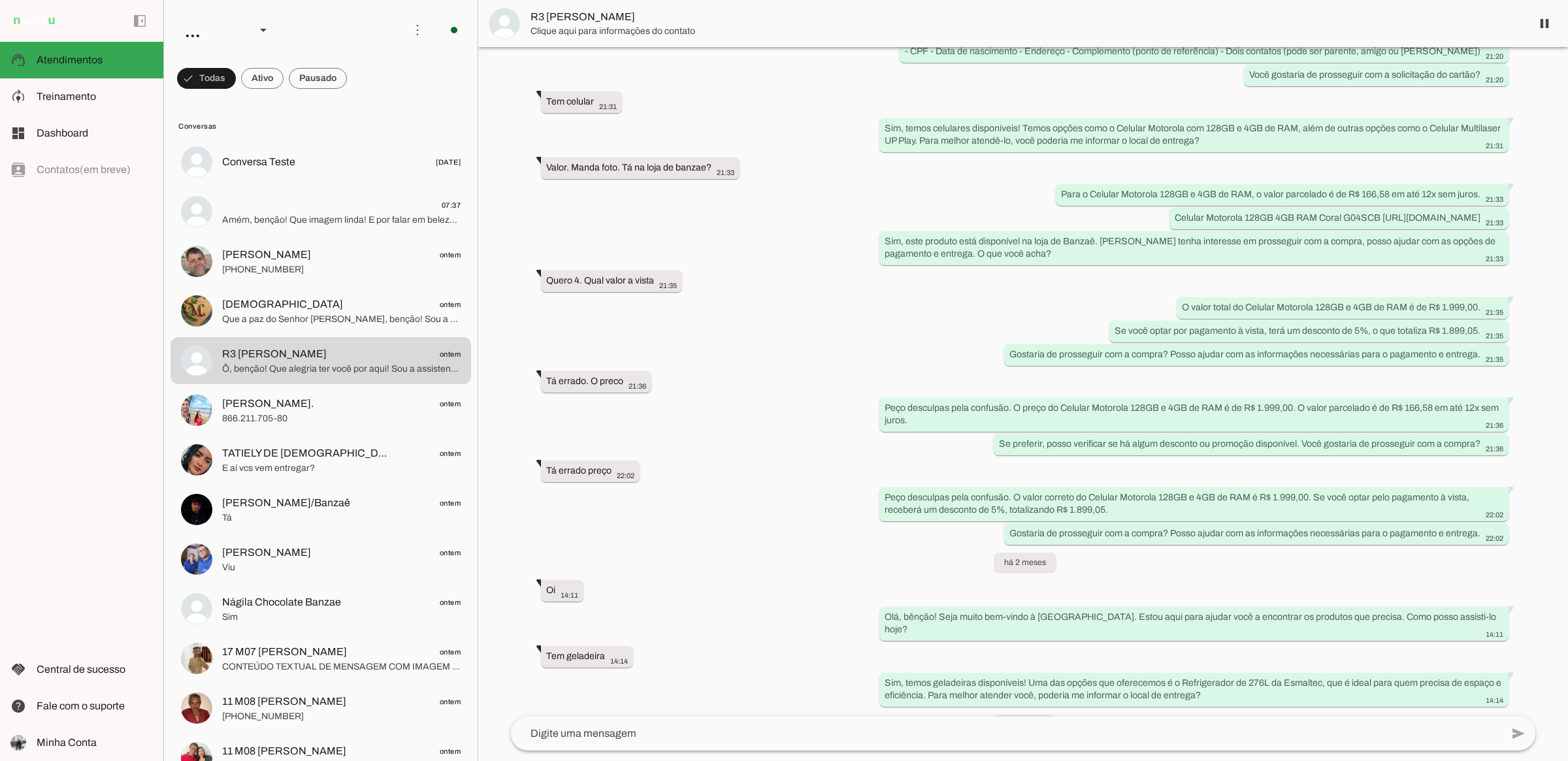
scroll to position [1200, 0]
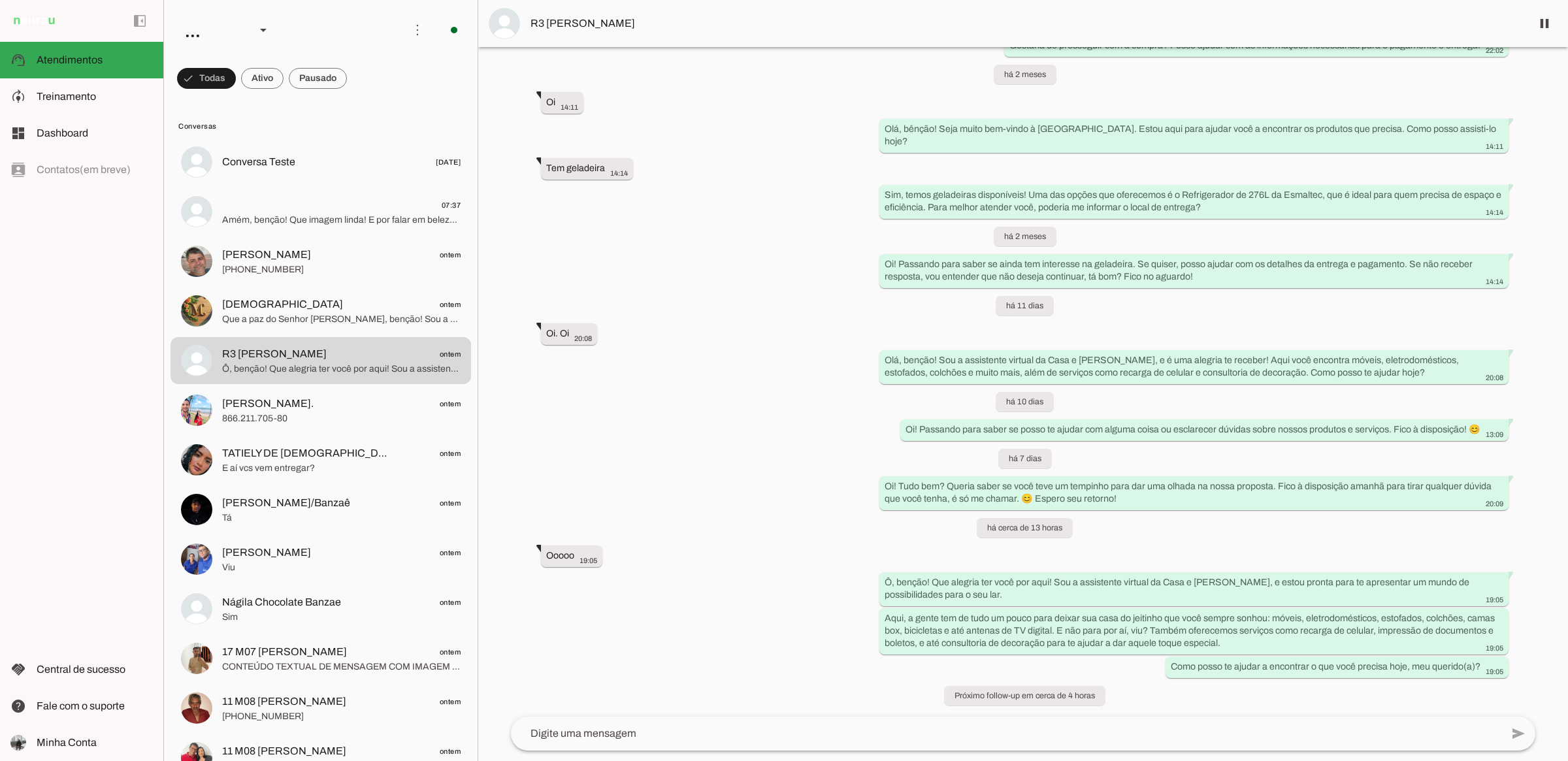
click at [807, 239] on div "Agente ativado há 3 meses Oi 21:09 more_vert Olá, bênção! Seja muito bem-vindo …" at bounding box center [1023, 381] width 1045 height 669
